Goal: Task Accomplishment & Management: Manage account settings

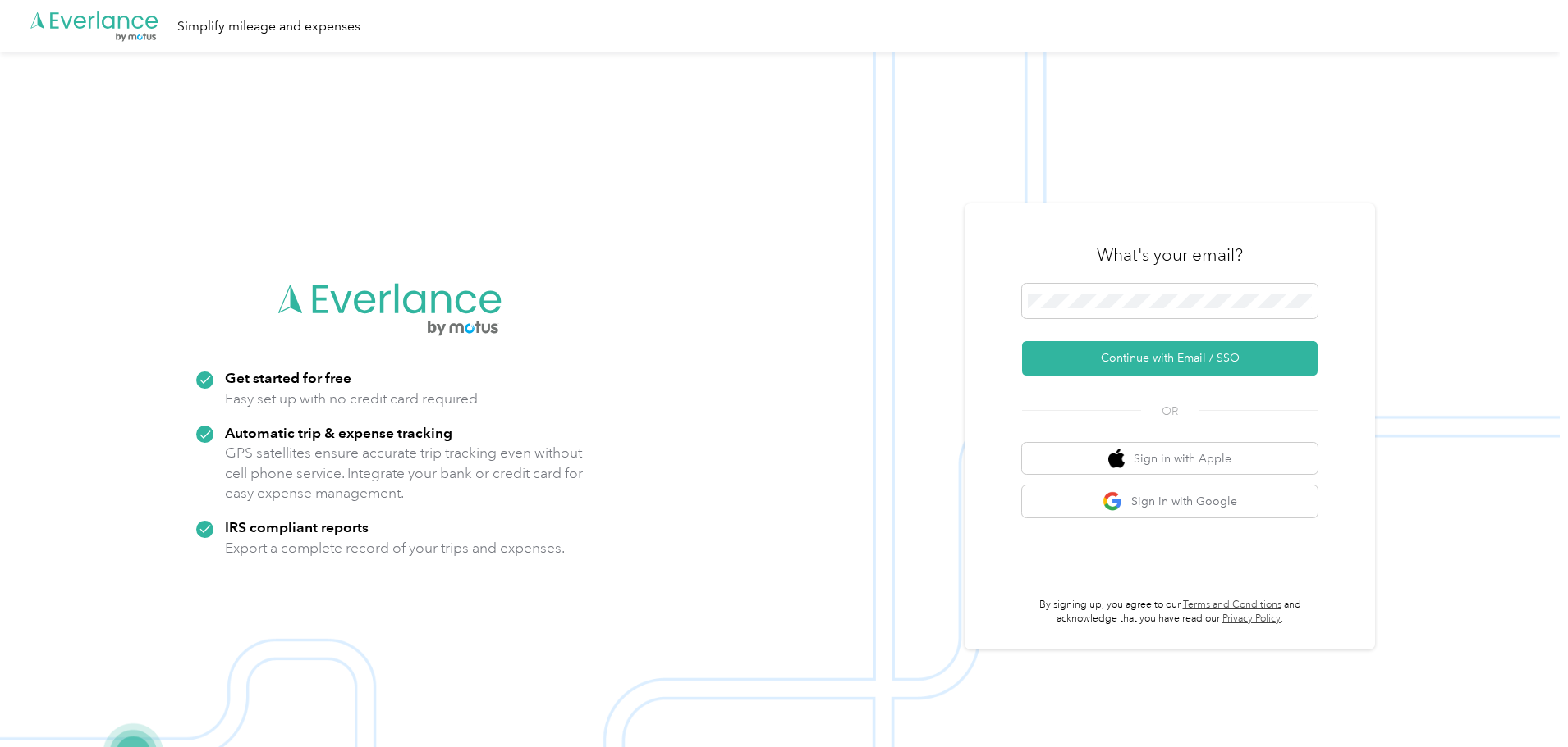
click at [1119, 240] on div "What's your email?" at bounding box center [1169, 255] width 295 height 58
click at [1127, 284] on span at bounding box center [1169, 301] width 295 height 34
click at [1157, 367] on button "Continue with Email / SSO" at bounding box center [1169, 358] width 295 height 34
